Goal: Book appointment/travel/reservation

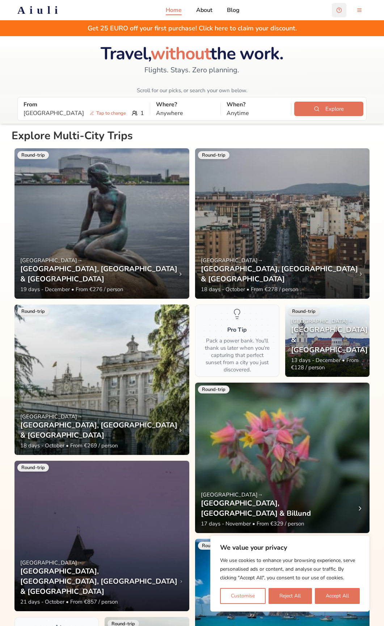
click at [340, 13] on button "Open support chat" at bounding box center [339, 10] width 14 height 14
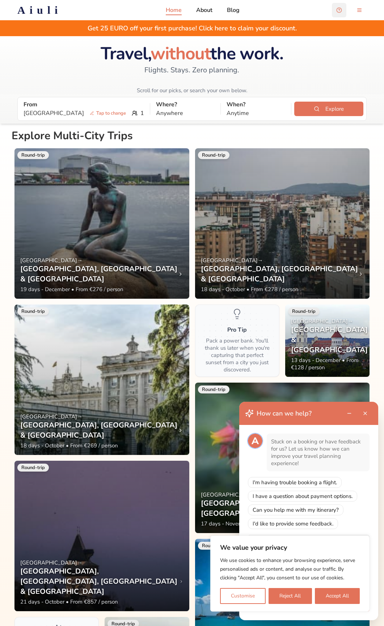
click at [340, 13] on button "Open support chat" at bounding box center [339, 10] width 14 height 14
click at [339, 598] on button "Accept All" at bounding box center [337, 596] width 45 height 16
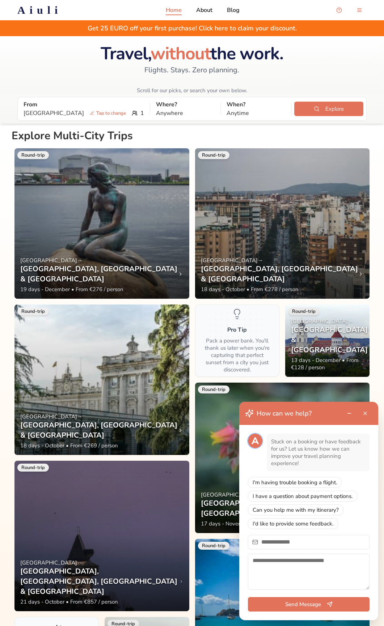
click at [366, 414] on button "Close support chat" at bounding box center [365, 413] width 14 height 14
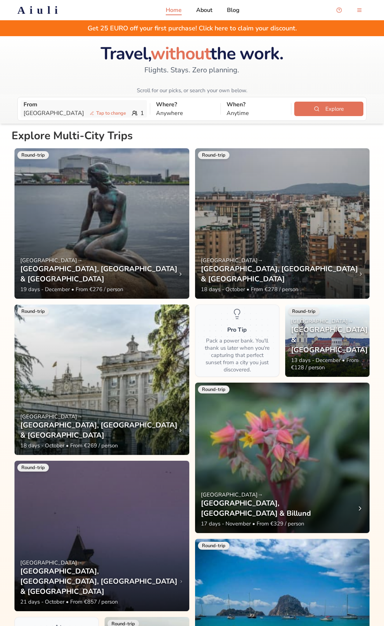
click at [87, 110] on span "Tap to change" at bounding box center [108, 113] width 42 height 7
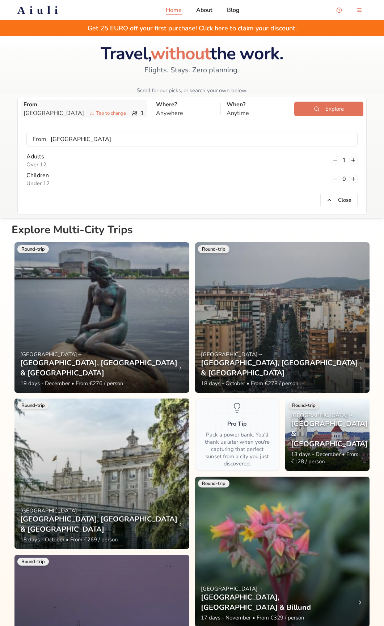
click at [40, 113] on p "Stockholm Tap to change" at bounding box center [76, 113] width 105 height 9
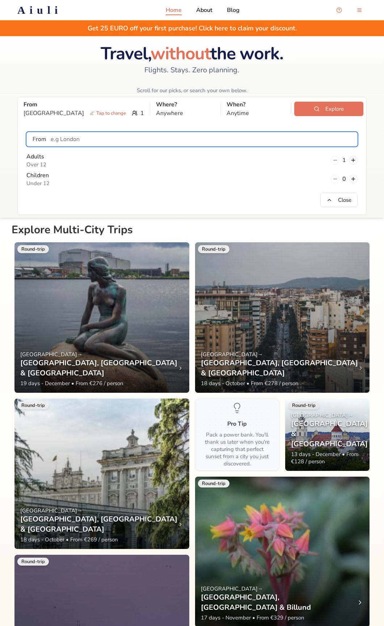
click at [93, 144] on input "text" at bounding box center [201, 139] width 311 height 14
drag, startPoint x: 82, startPoint y: 140, endPoint x: 15, endPoint y: 137, distance: 67.3
click at [15, 137] on div "From [GEOGRAPHIC_DATA] Tap to change 1 Where? Anywhere When? Anytime Explore Fr…" at bounding box center [192, 156] width 384 height 124
drag, startPoint x: 43, startPoint y: 140, endPoint x: 13, endPoint y: 140, distance: 30.0
click at [13, 140] on div "From [GEOGRAPHIC_DATA] Tap to change 1 Where? Anywhere When? Anytime Explore Fr…" at bounding box center [192, 156] width 384 height 124
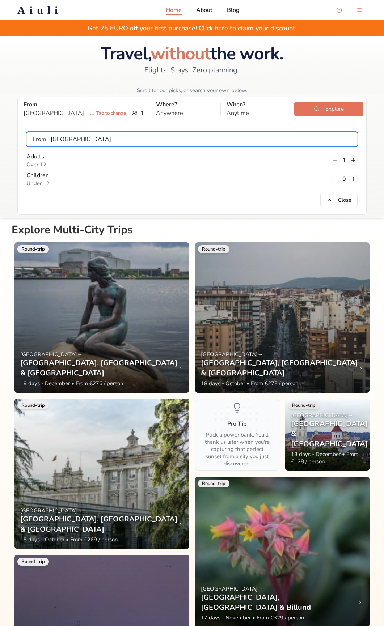
click at [0, 142] on div "From [GEOGRAPHIC_DATA] Tap to change 1 Where? Anywhere When? Anytime Explore Fr…" at bounding box center [192, 156] width 384 height 124
type input "[GEOGRAPHIC_DATA]"
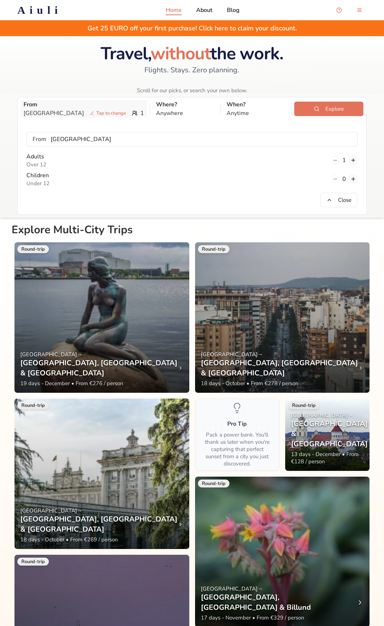
click at [44, 109] on p "Stockholm Tap to change" at bounding box center [76, 113] width 105 height 9
click at [42, 110] on p "Stockholm Tap to change" at bounding box center [76, 113] width 105 height 9
click at [37, 113] on p "Stockholm Tap to change" at bounding box center [76, 113] width 105 height 9
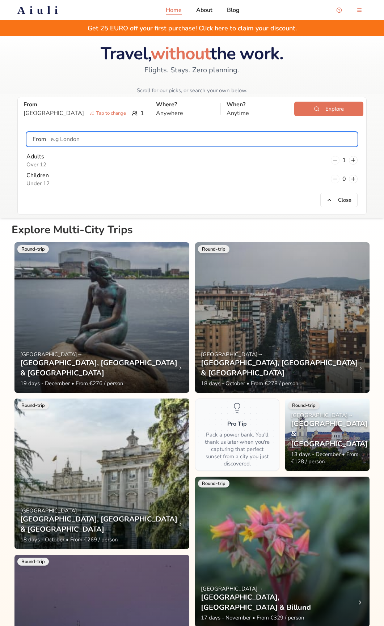
drag, startPoint x: 71, startPoint y: 140, endPoint x: 86, endPoint y: 137, distance: 15.0
click at [74, 139] on input "text" at bounding box center [201, 139] width 311 height 14
click at [86, 138] on input "text" at bounding box center [201, 139] width 311 height 14
click at [87, 138] on input "text" at bounding box center [201, 139] width 311 height 14
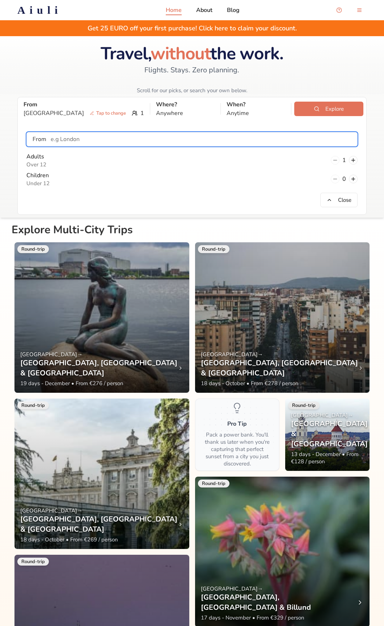
click at [87, 138] on input "text" at bounding box center [201, 139] width 311 height 14
type input "g"
type input "l"
type input "g"
type input "l"
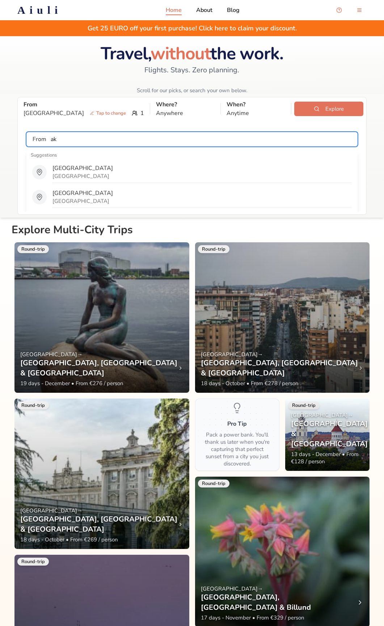
type input "a"
type input "k"
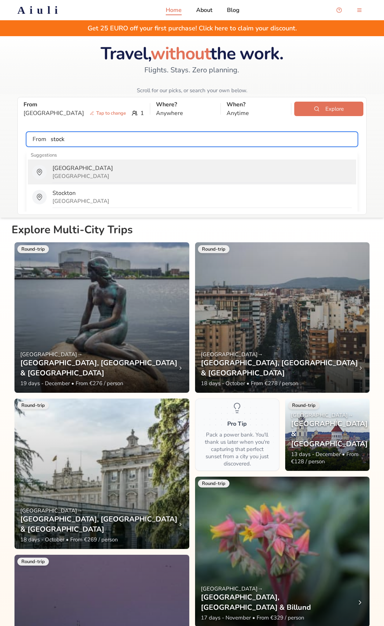
type input "[GEOGRAPHIC_DATA]"
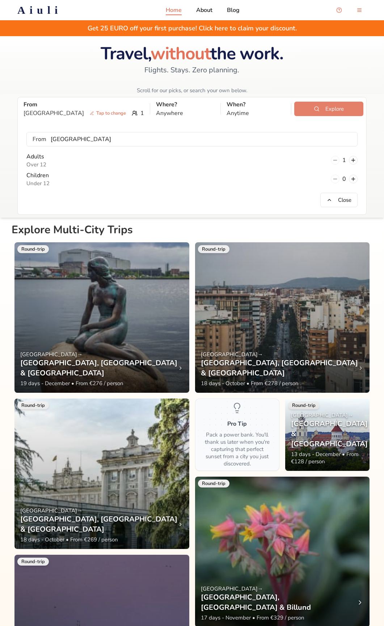
click at [338, 112] on button "Explore" at bounding box center [328, 109] width 69 height 14
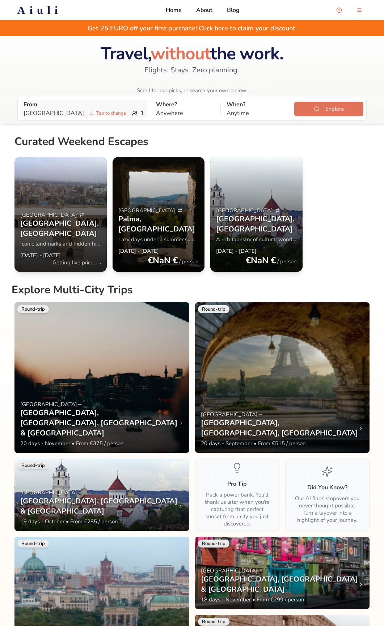
click at [53, 112] on p "Stockholm Tap to change" at bounding box center [76, 113] width 105 height 9
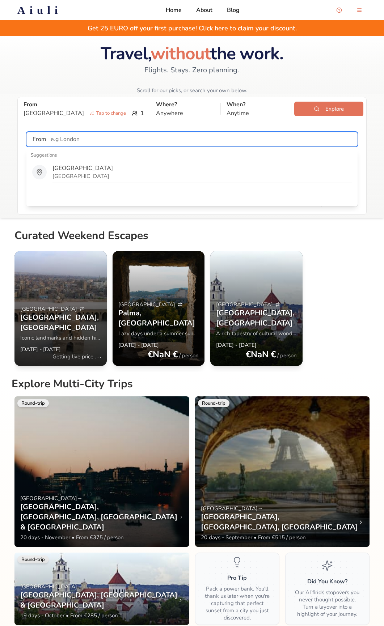
click at [96, 138] on input "text" at bounding box center [201, 139] width 311 height 14
type input "[PERSON_NAME]"
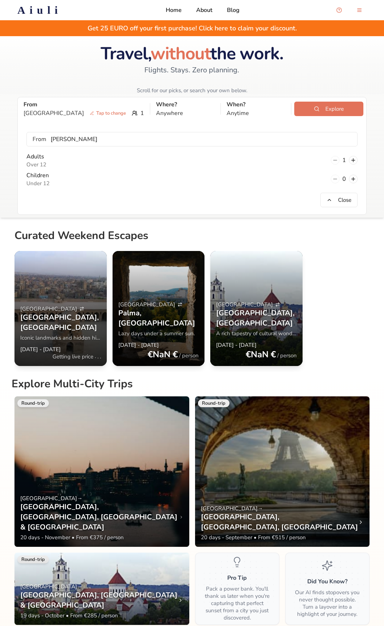
click at [318, 66] on div at bounding box center [192, 65] width 384 height 58
